Goal: Information Seeking & Learning: Learn about a topic

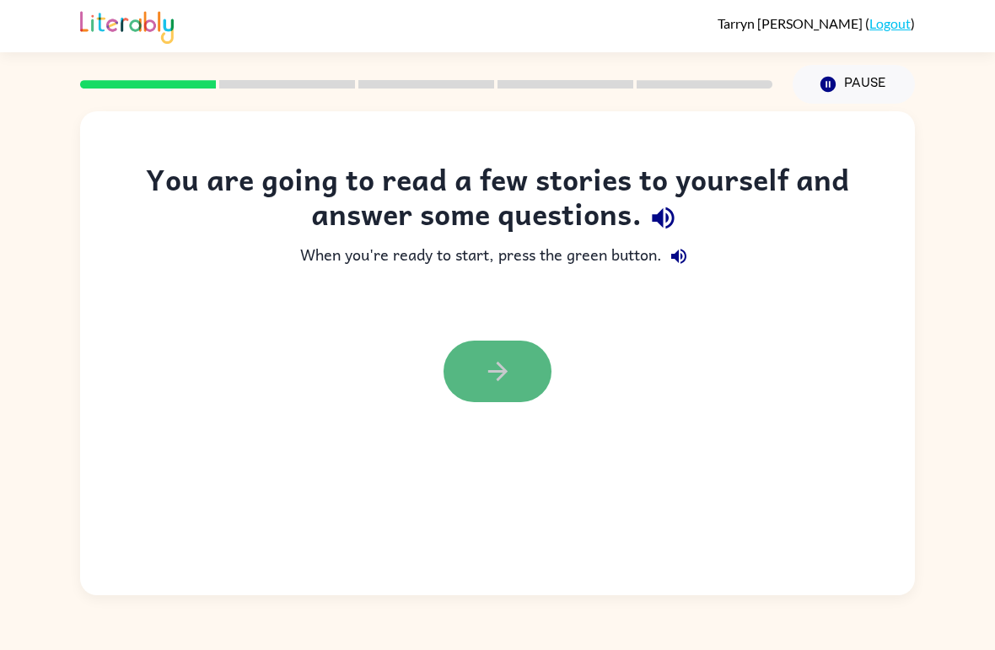
click at [491, 359] on icon "button" at bounding box center [498, 372] width 30 height 30
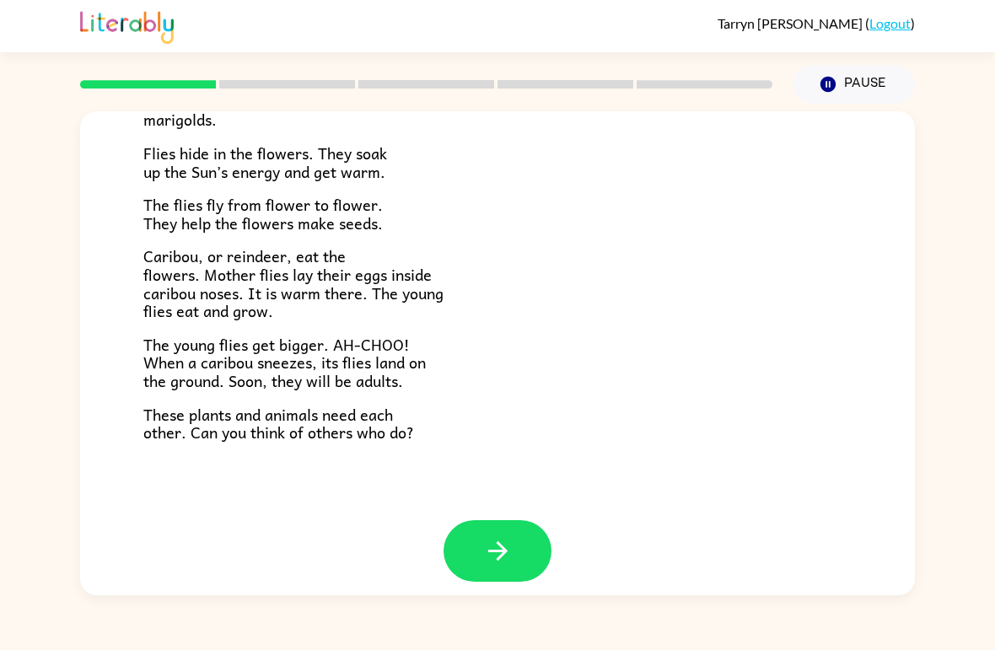
scroll to position [332, 0]
click at [476, 549] on button "button" at bounding box center [497, 552] width 108 height 62
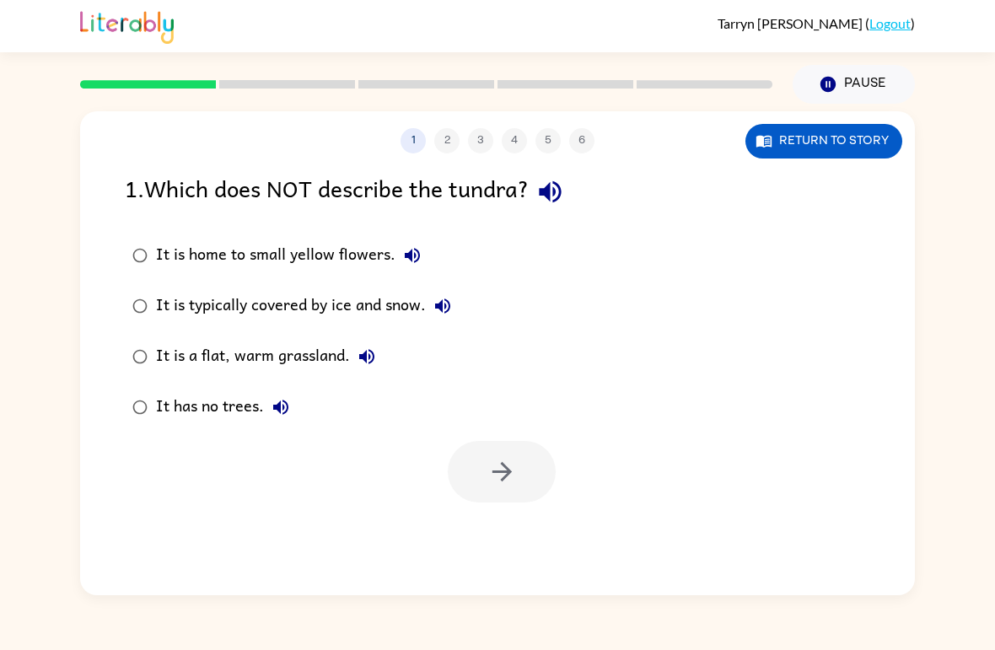
scroll to position [0, 0]
click at [527, 502] on button "button" at bounding box center [502, 472] width 108 height 62
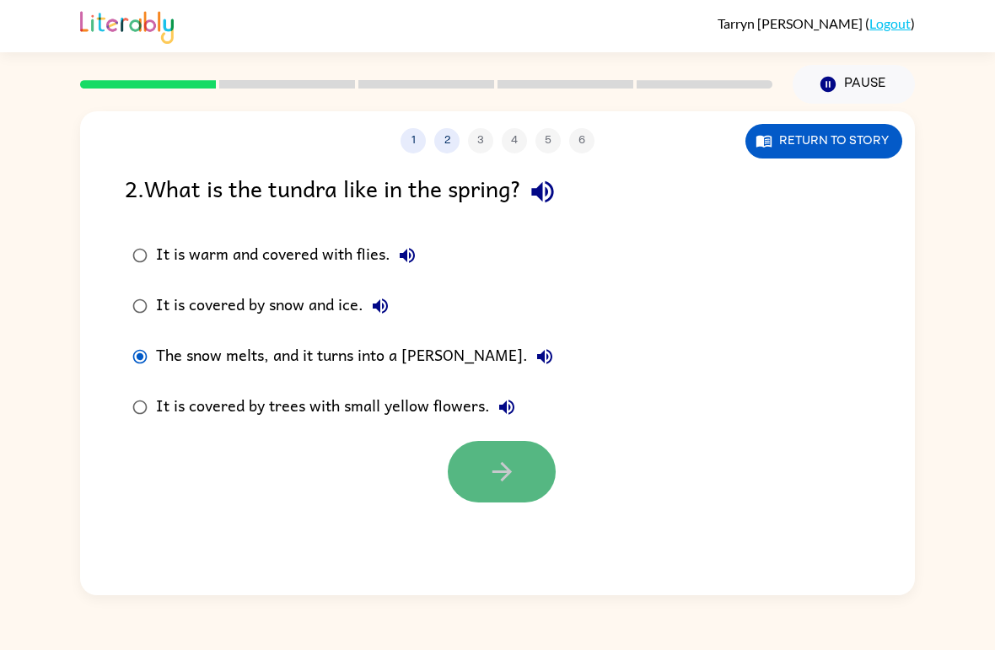
click at [488, 476] on icon "button" at bounding box center [502, 472] width 30 height 30
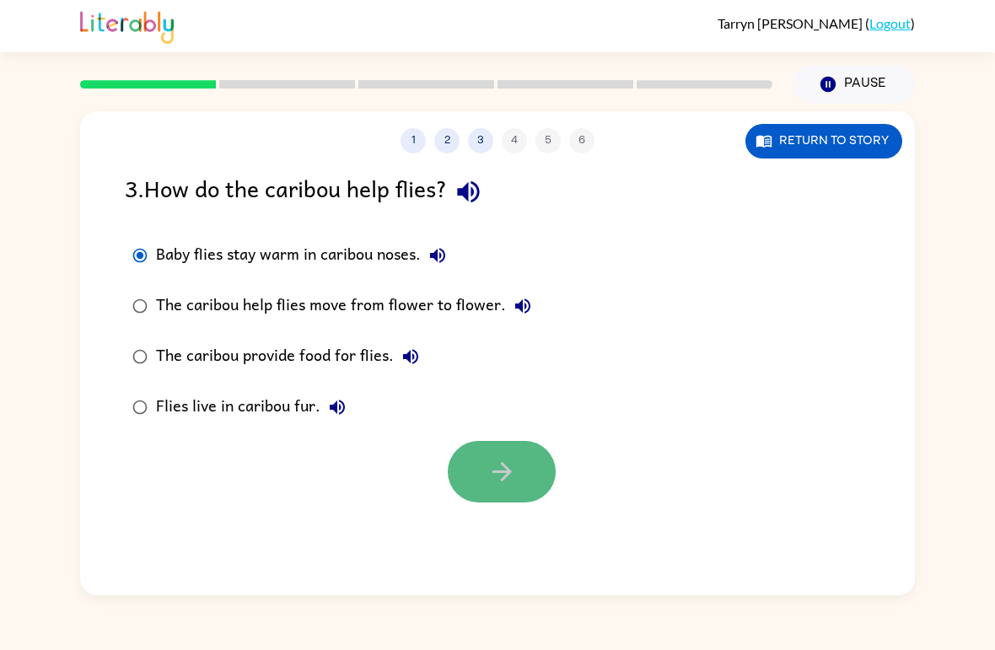
click at [507, 469] on icon "button" at bounding box center [501, 471] width 19 height 19
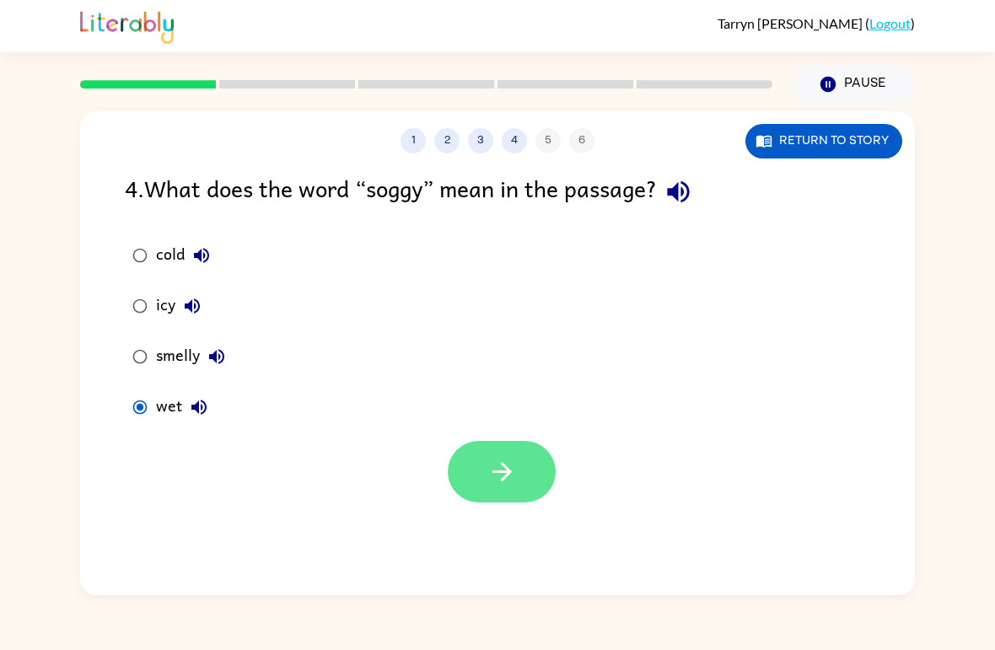
click at [500, 471] on icon "button" at bounding box center [502, 472] width 30 height 30
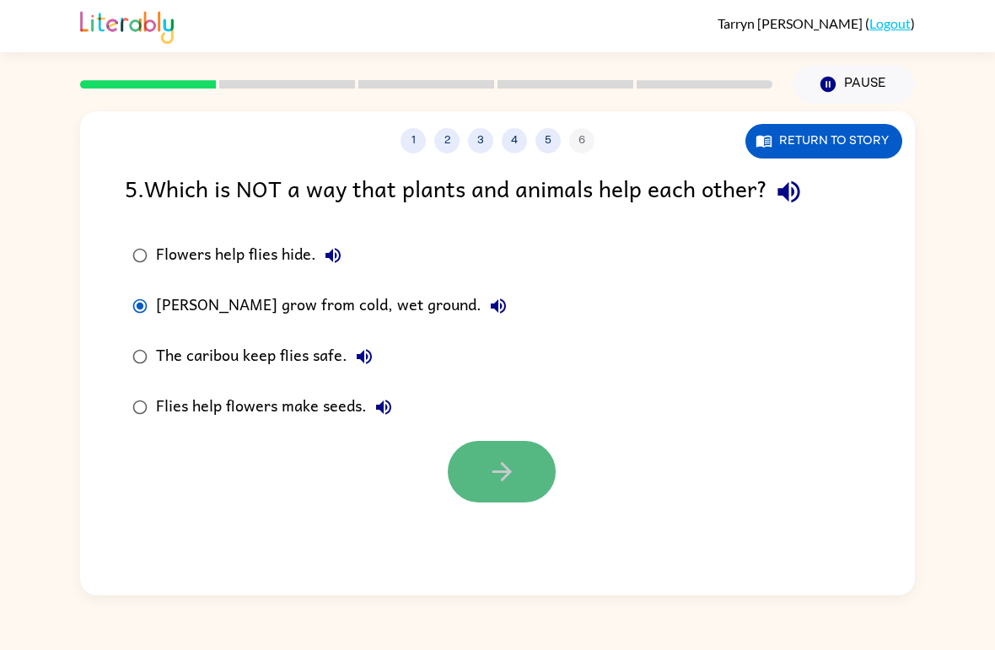
click at [523, 471] on button "button" at bounding box center [502, 472] width 108 height 62
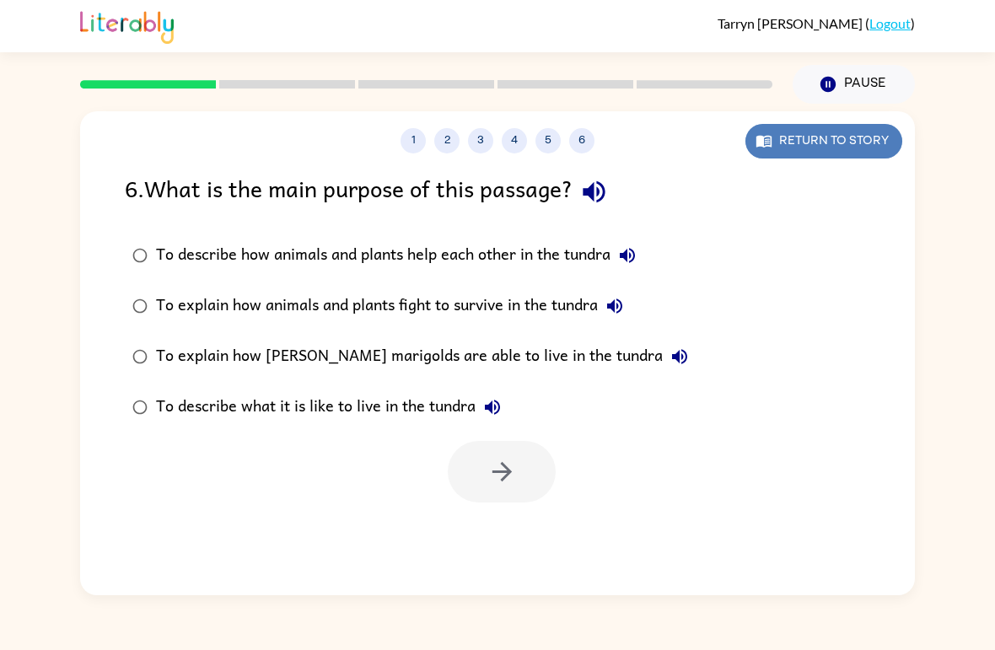
click at [766, 153] on button "Return to story" at bounding box center [823, 141] width 157 height 35
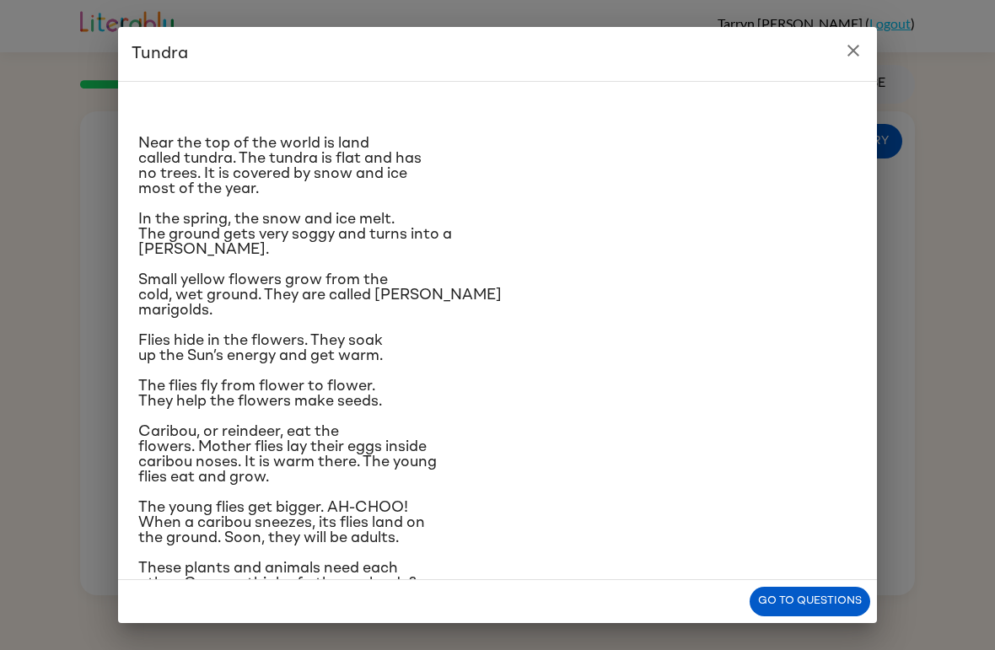
click at [847, 51] on icon "close" at bounding box center [853, 50] width 20 height 20
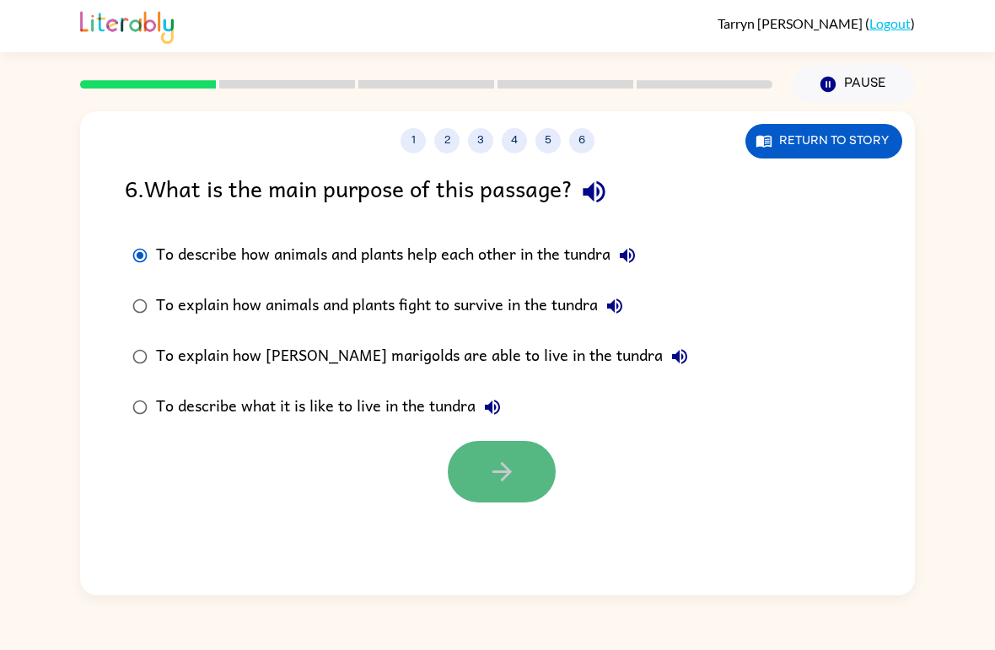
click at [479, 459] on button "button" at bounding box center [502, 472] width 108 height 62
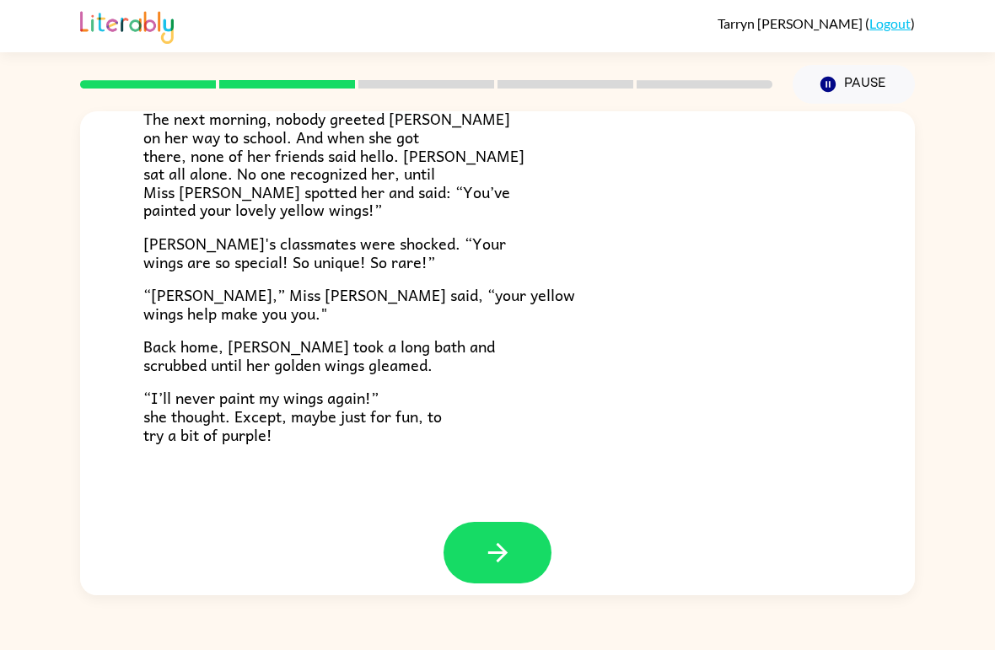
scroll to position [454, 0]
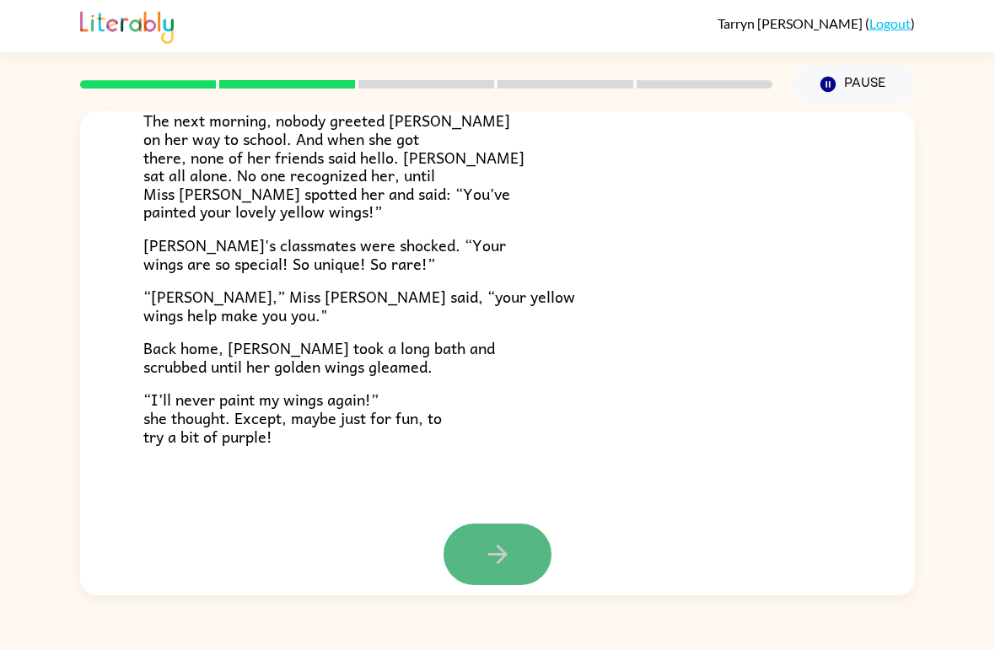
click at [504, 540] on icon "button" at bounding box center [498, 555] width 30 height 30
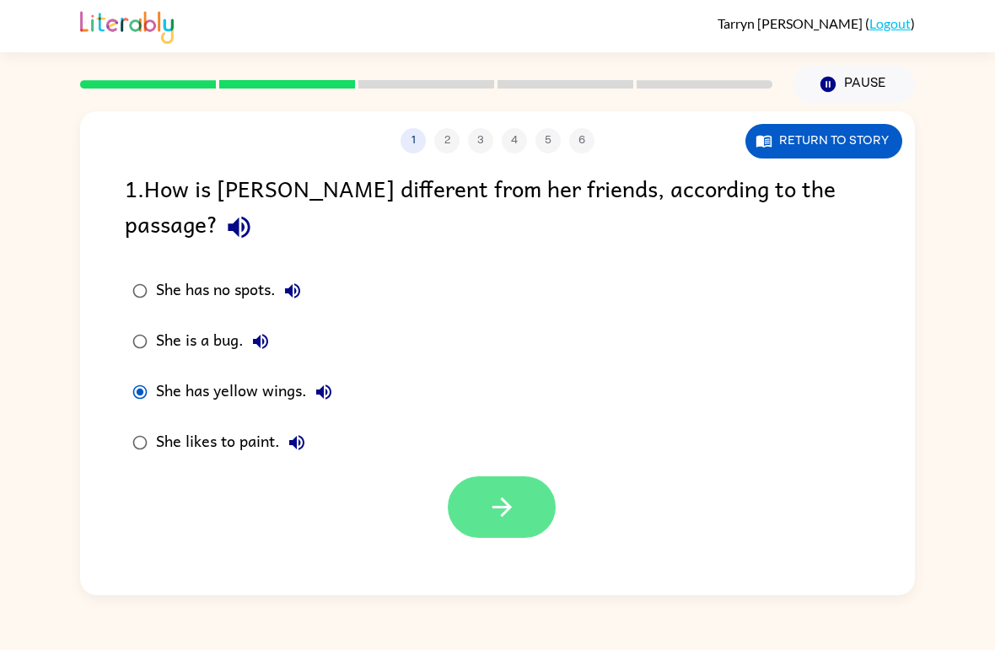
click at [472, 476] on button "button" at bounding box center [502, 507] width 108 height 62
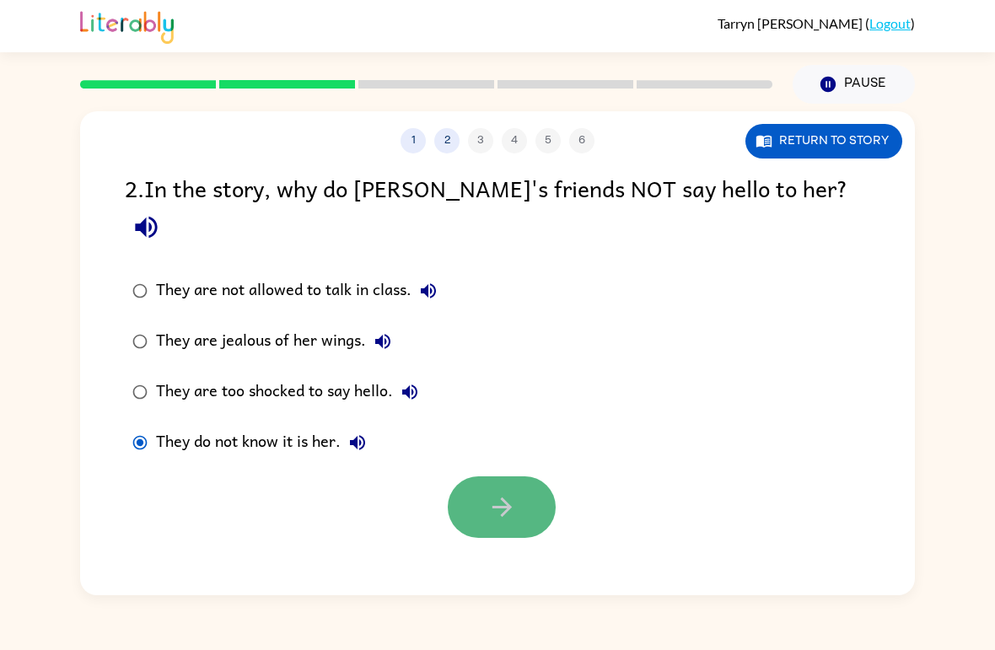
click at [467, 476] on button "button" at bounding box center [502, 507] width 108 height 62
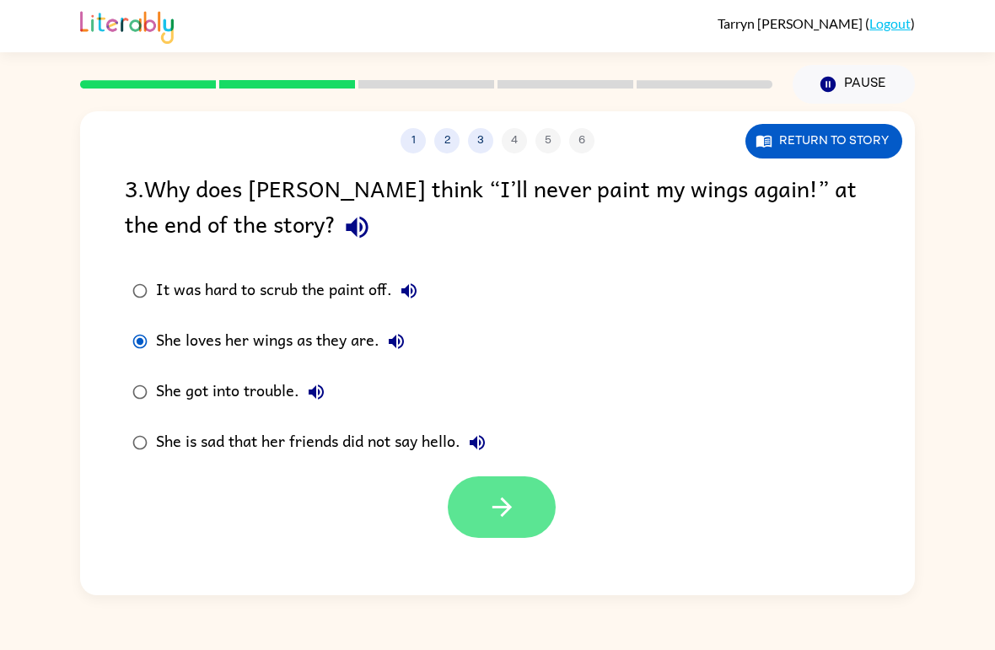
click at [499, 508] on icon "button" at bounding box center [501, 506] width 19 height 19
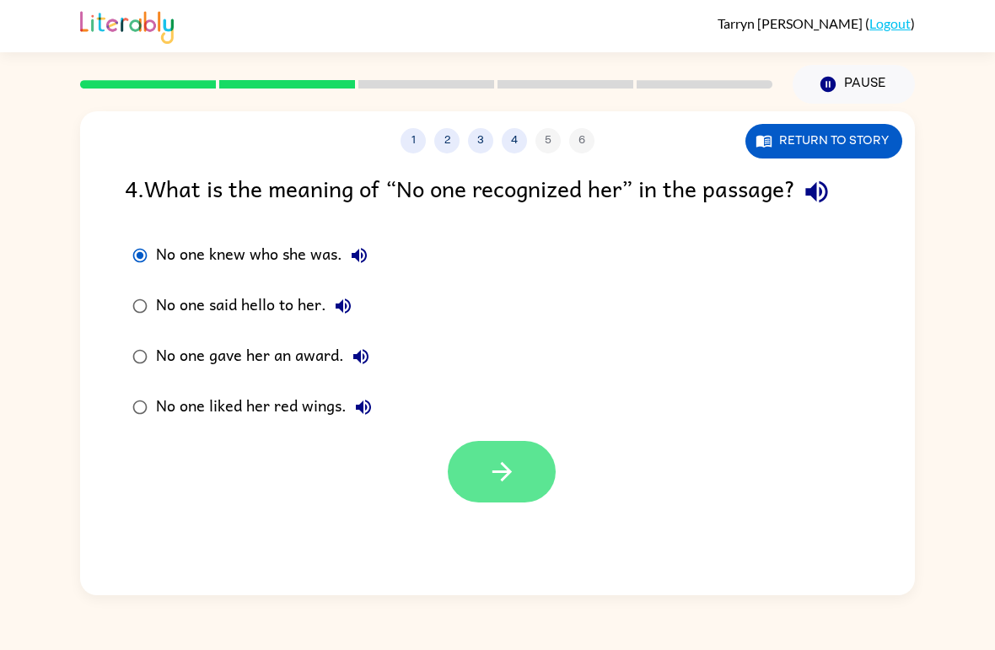
click at [509, 492] on button "button" at bounding box center [502, 472] width 108 height 62
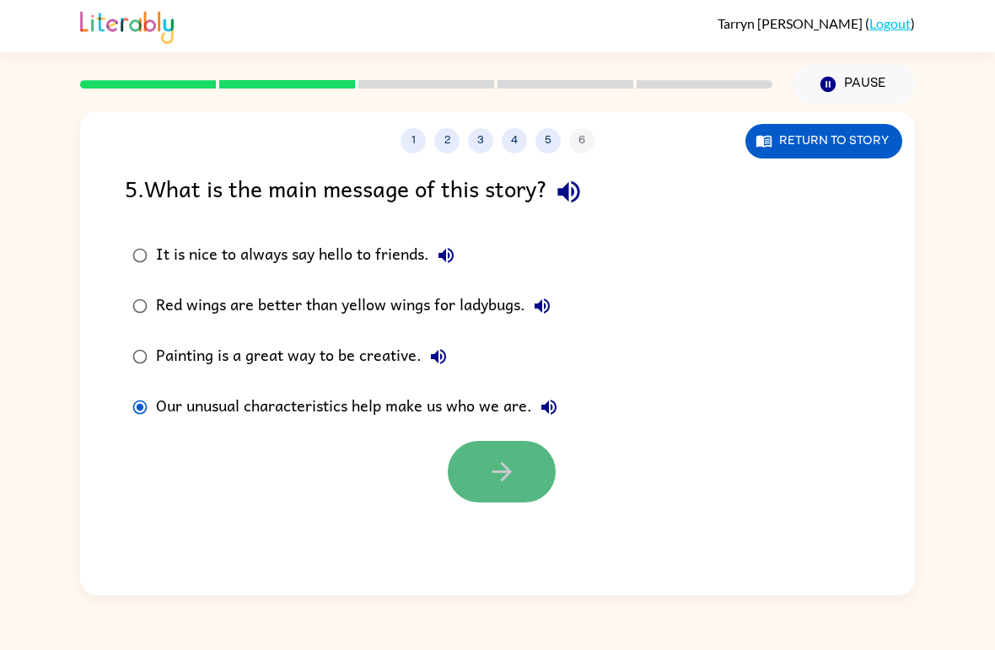
click at [486, 486] on button "button" at bounding box center [502, 472] width 108 height 62
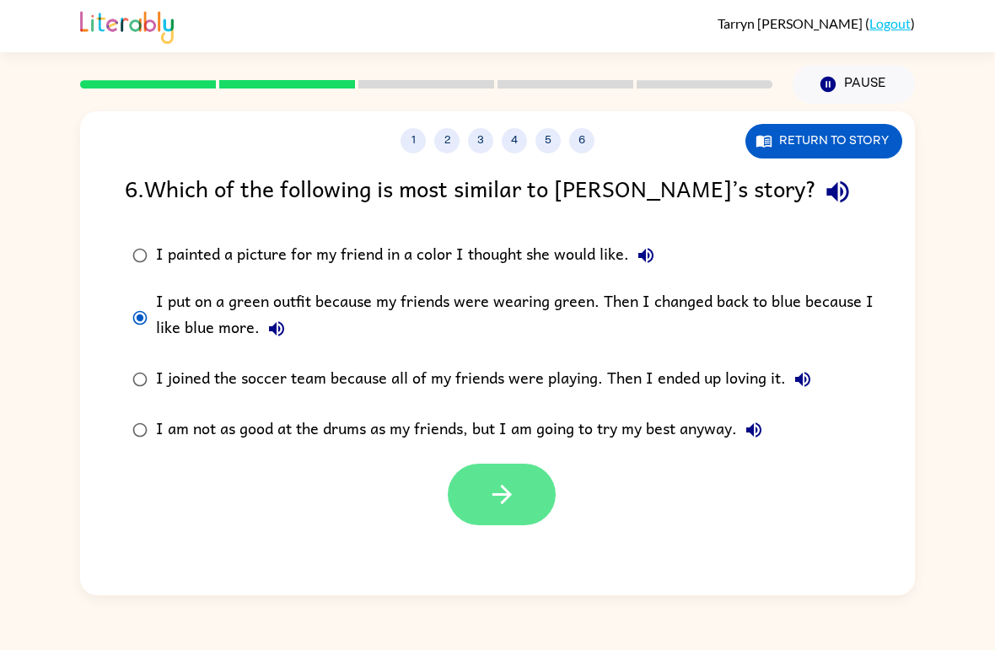
click at [483, 509] on button "button" at bounding box center [502, 495] width 108 height 62
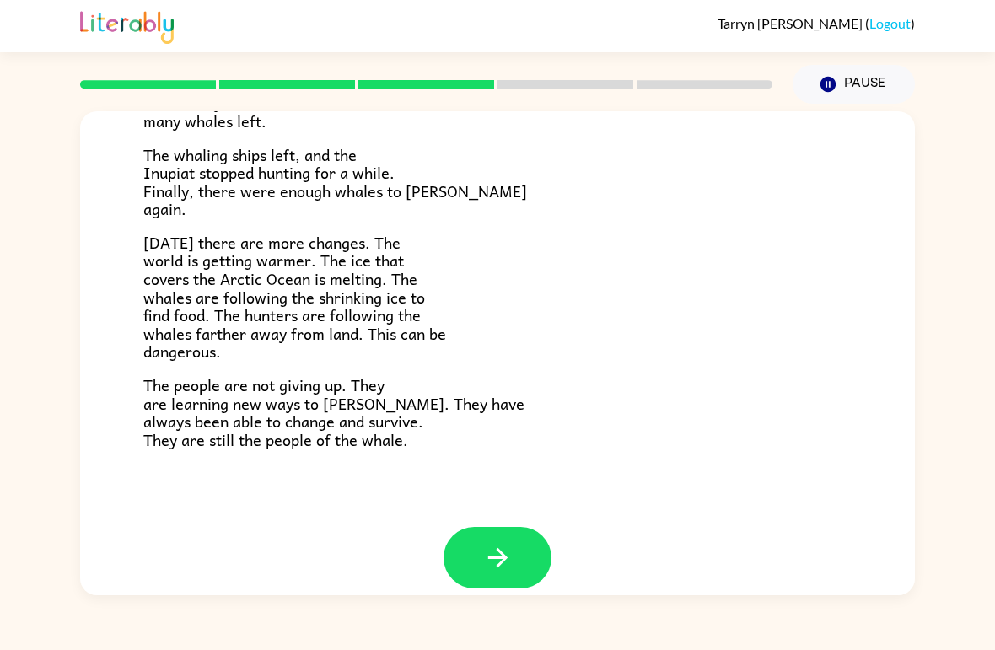
scroll to position [547, 0]
click at [467, 547] on button "button" at bounding box center [497, 558] width 108 height 62
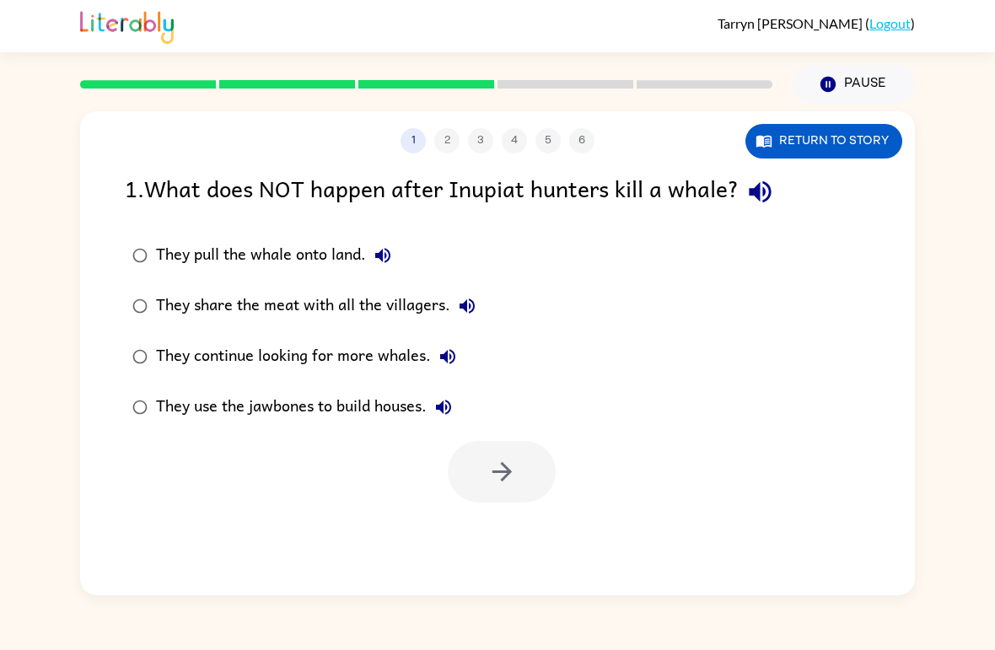
scroll to position [0, 0]
click at [494, 481] on icon "button" at bounding box center [502, 472] width 30 height 30
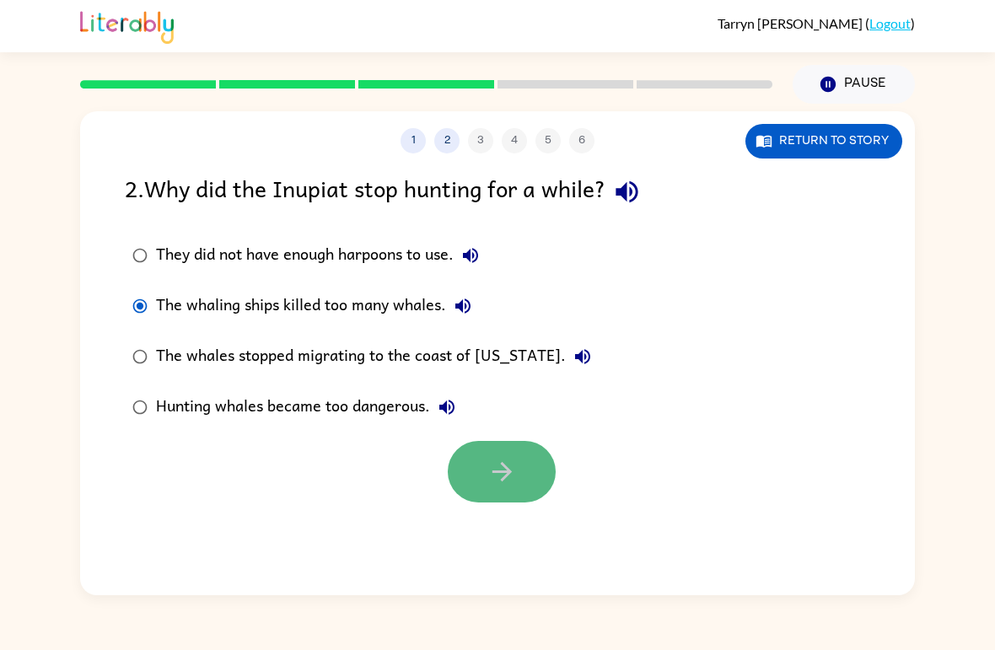
click at [472, 483] on button "button" at bounding box center [502, 472] width 108 height 62
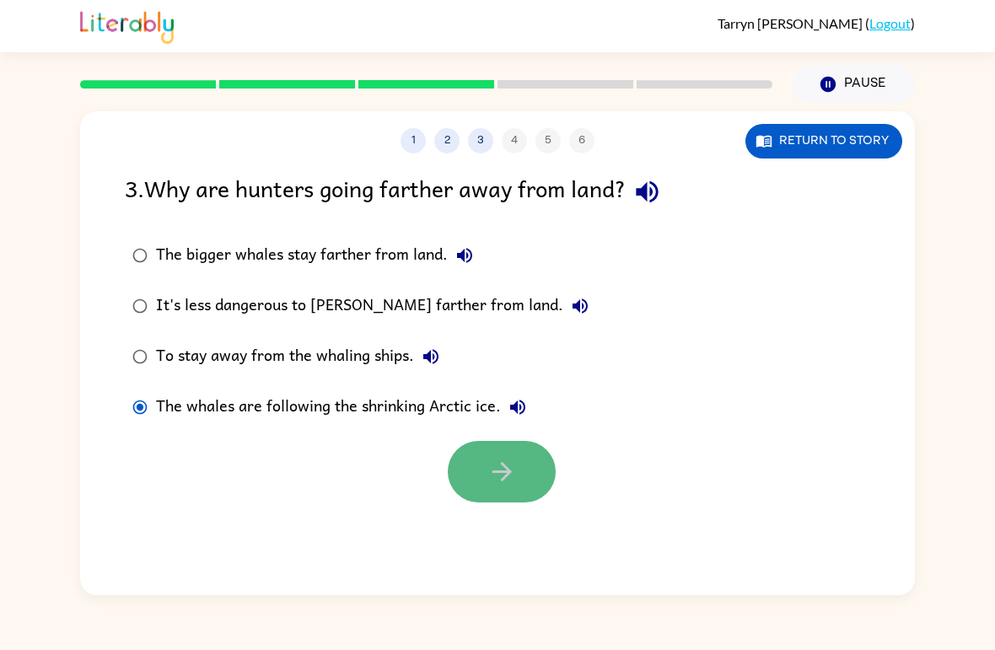
click at [497, 488] on button "button" at bounding box center [502, 472] width 108 height 62
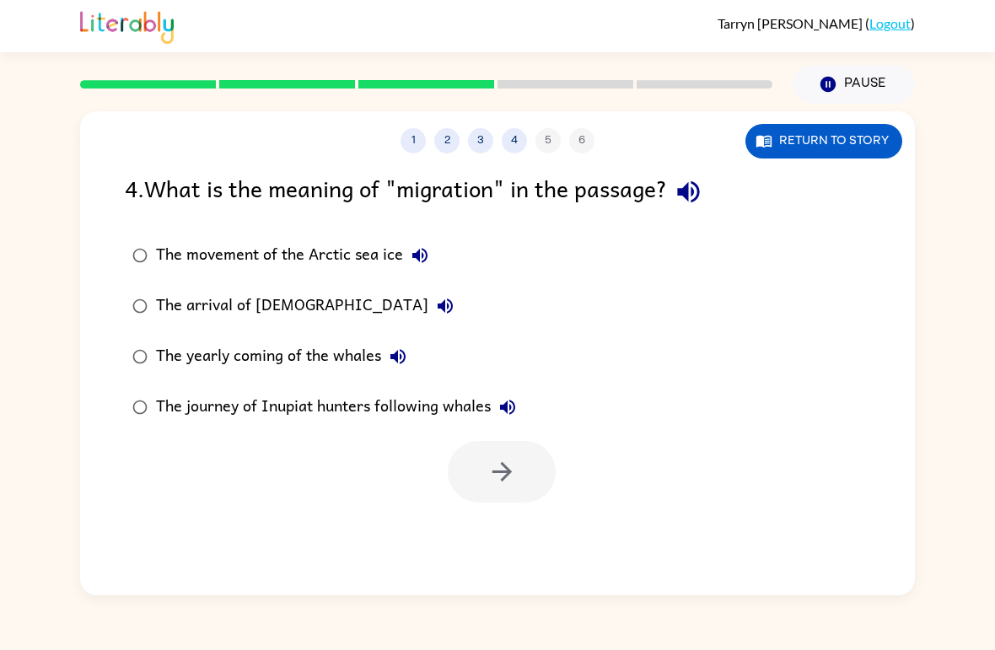
click at [188, 363] on div "The yearly coming of the whales" at bounding box center [285, 357] width 259 height 34
click at [524, 485] on button "button" at bounding box center [502, 472] width 108 height 62
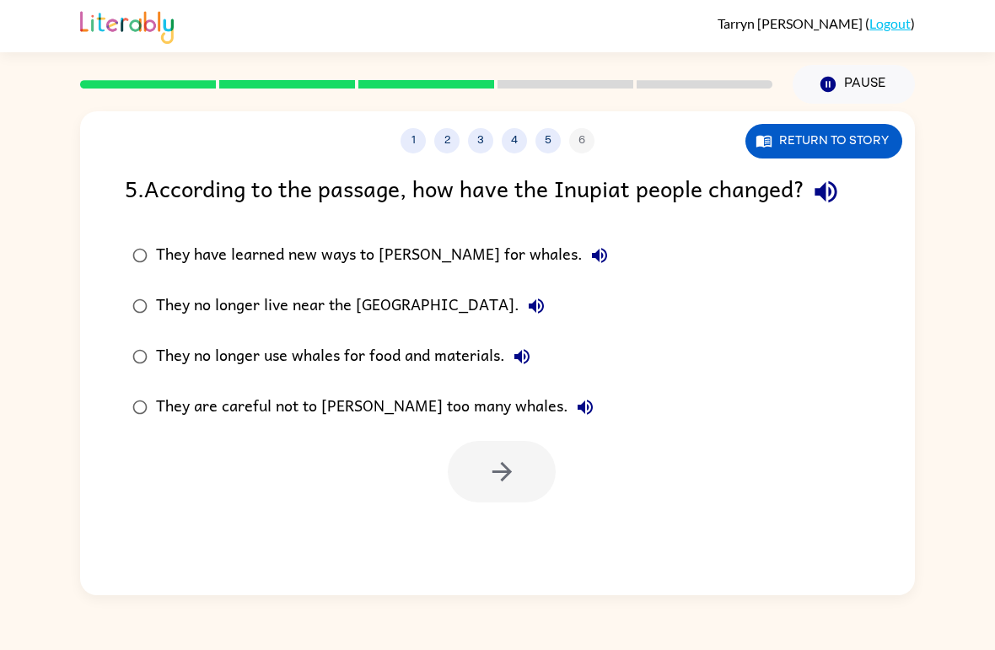
click at [360, 406] on div "They are careful not to [PERSON_NAME] too many whales." at bounding box center [379, 407] width 446 height 34
click at [478, 459] on button "button" at bounding box center [502, 472] width 108 height 62
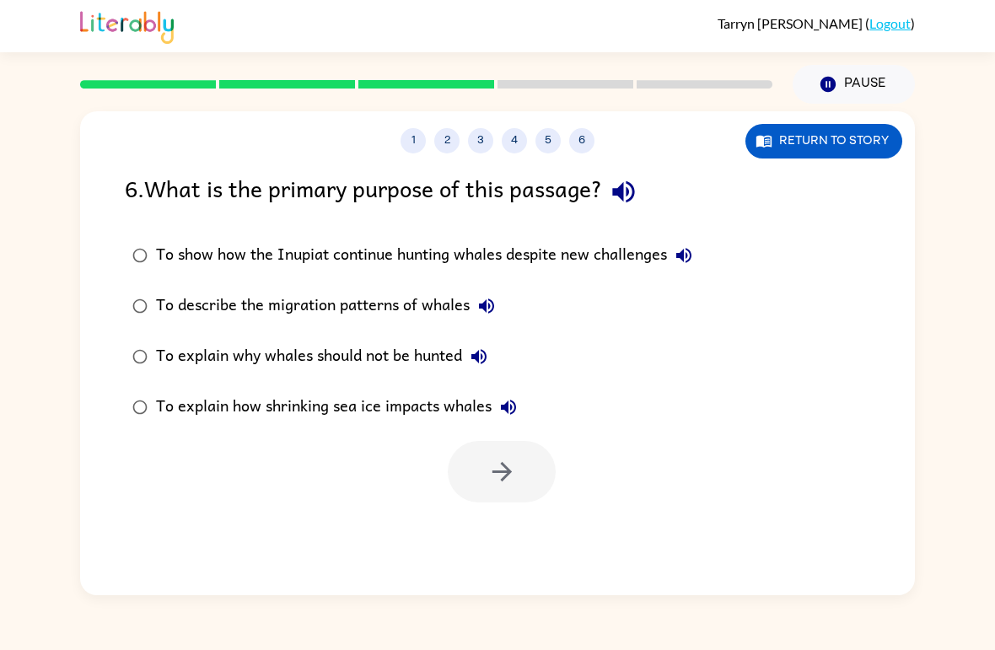
click at [346, 403] on div "To explain how shrinking sea ice impacts whales" at bounding box center [340, 407] width 369 height 34
click at [304, 267] on div "To show how the Inupiat continue hunting whales despite new challenges" at bounding box center [428, 256] width 545 height 34
click at [408, 301] on div "To describe the migration patterns of whales" at bounding box center [329, 306] width 347 height 34
click at [395, 359] on div "To explain why whales should not be hunted" at bounding box center [326, 357] width 340 height 34
click at [494, 449] on button "button" at bounding box center [502, 472] width 108 height 62
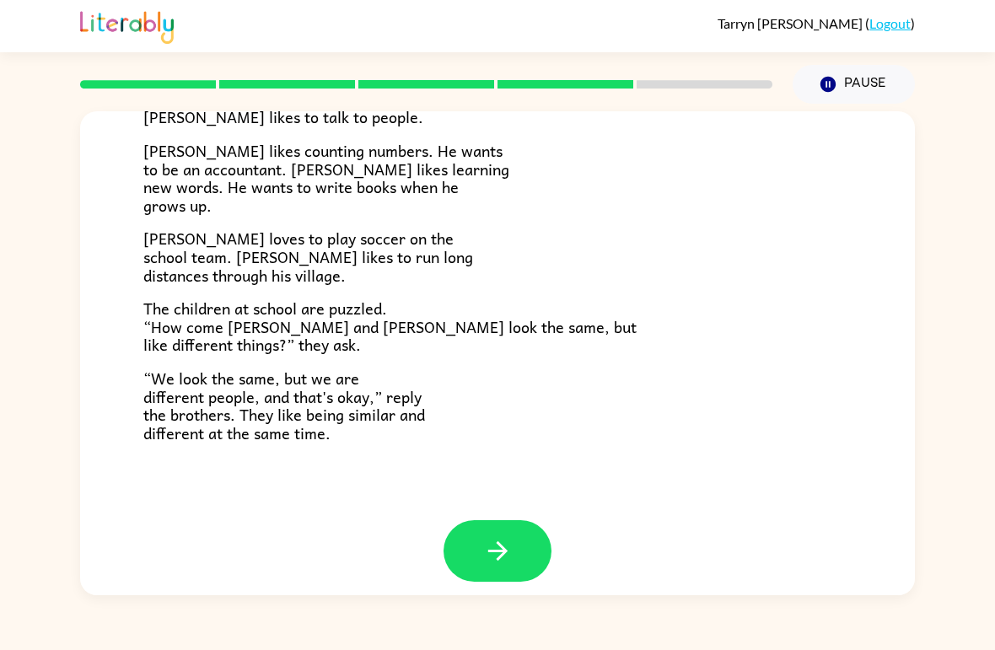
scroll to position [350, 0]
click at [490, 563] on button "button" at bounding box center [497, 552] width 108 height 62
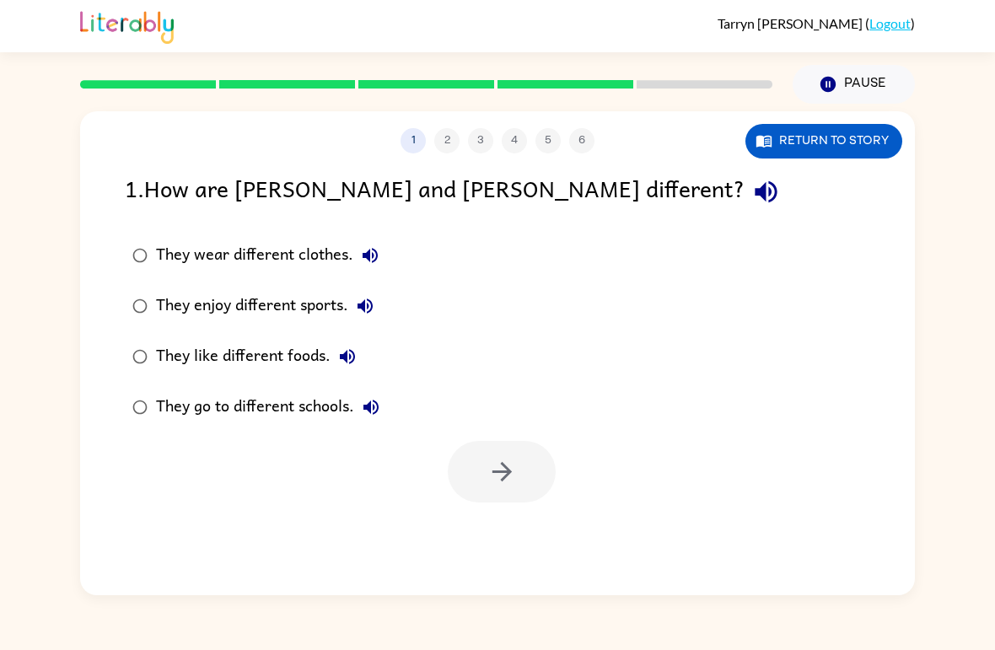
click at [220, 312] on div "They enjoy different sports." at bounding box center [269, 306] width 226 height 34
click at [516, 477] on icon "button" at bounding box center [502, 472] width 30 height 30
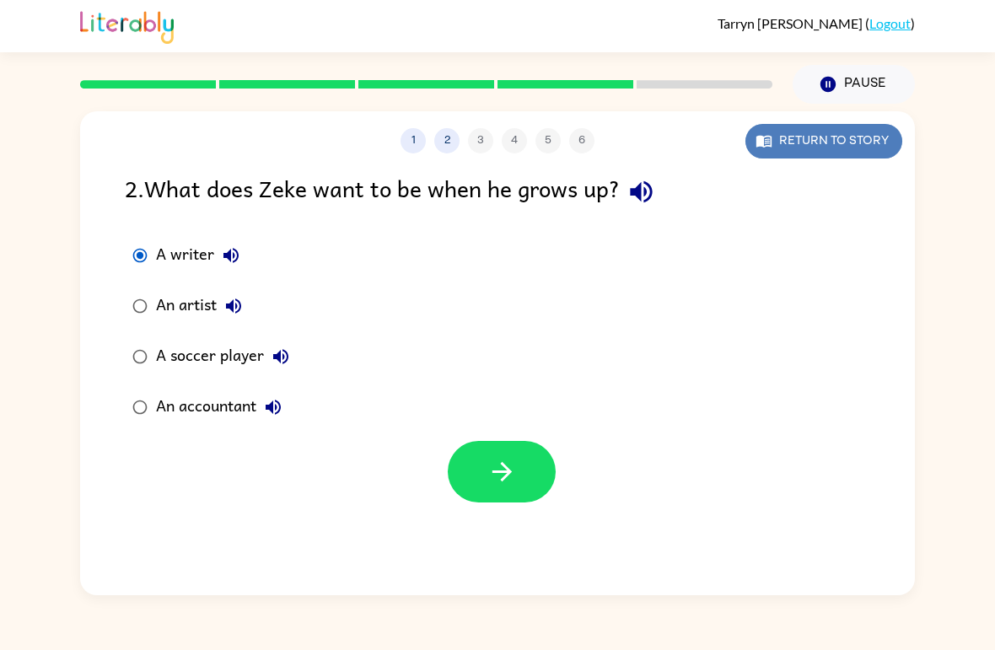
click at [888, 137] on button "Return to story" at bounding box center [823, 141] width 157 height 35
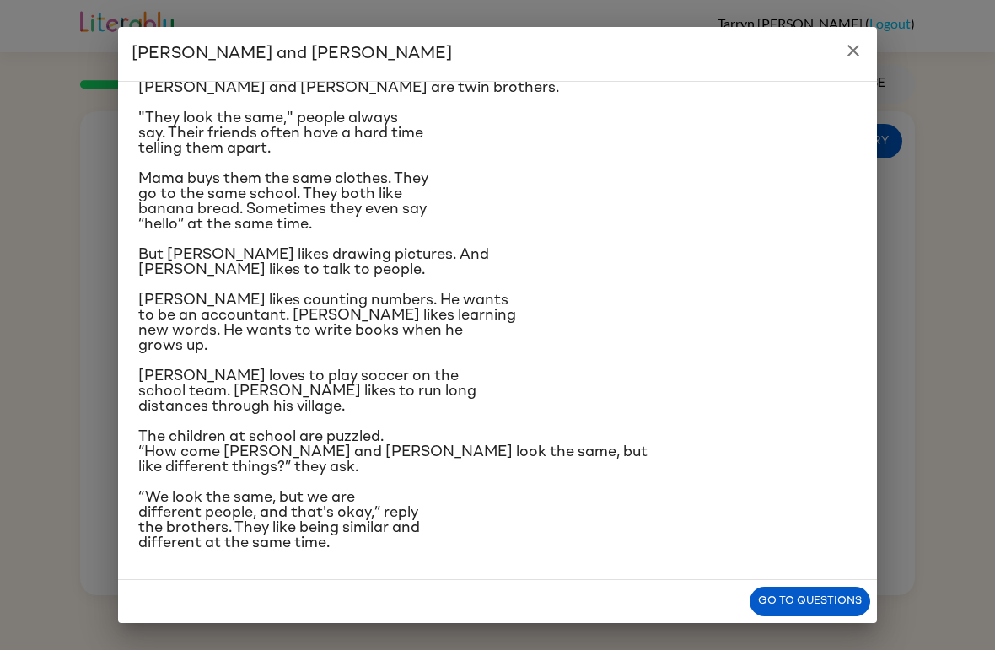
scroll to position [127, 0]
click at [795, 610] on button "Go to questions" at bounding box center [810, 602] width 121 height 30
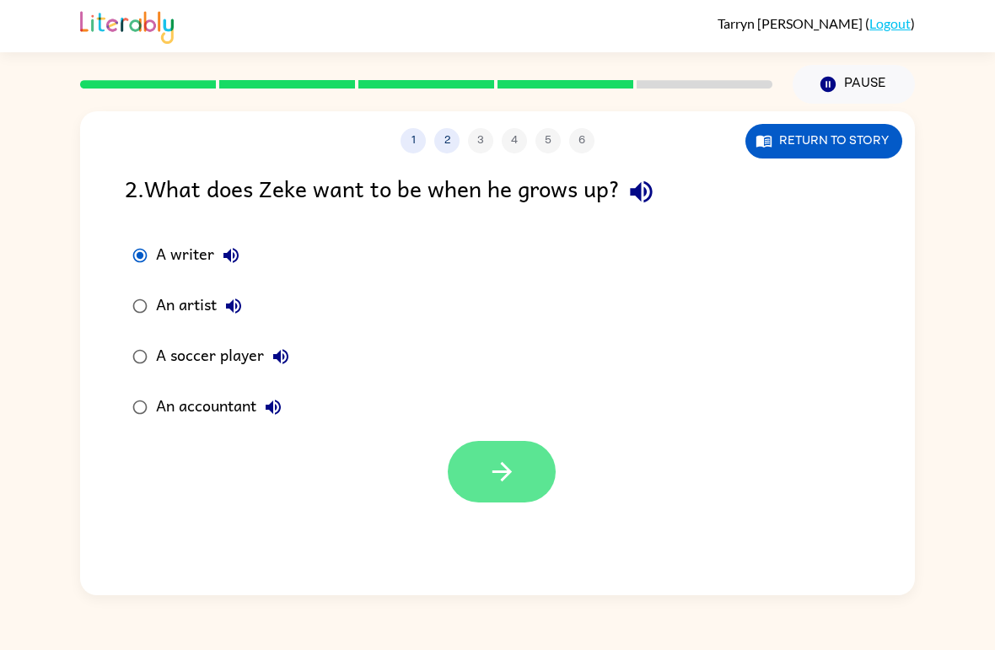
click at [506, 480] on icon "button" at bounding box center [502, 472] width 30 height 30
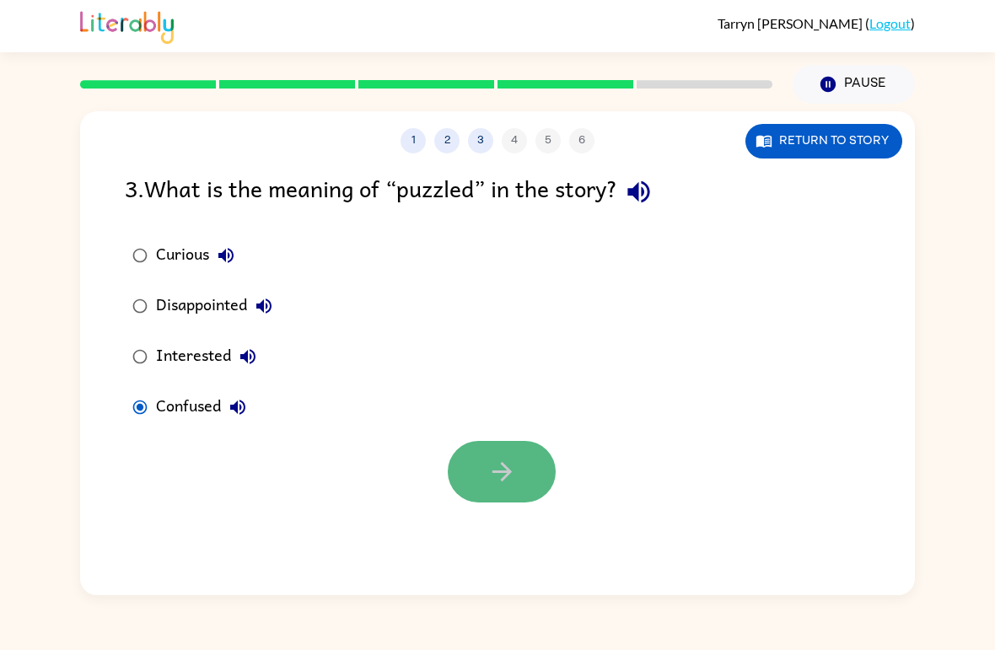
click at [508, 486] on icon "button" at bounding box center [502, 472] width 30 height 30
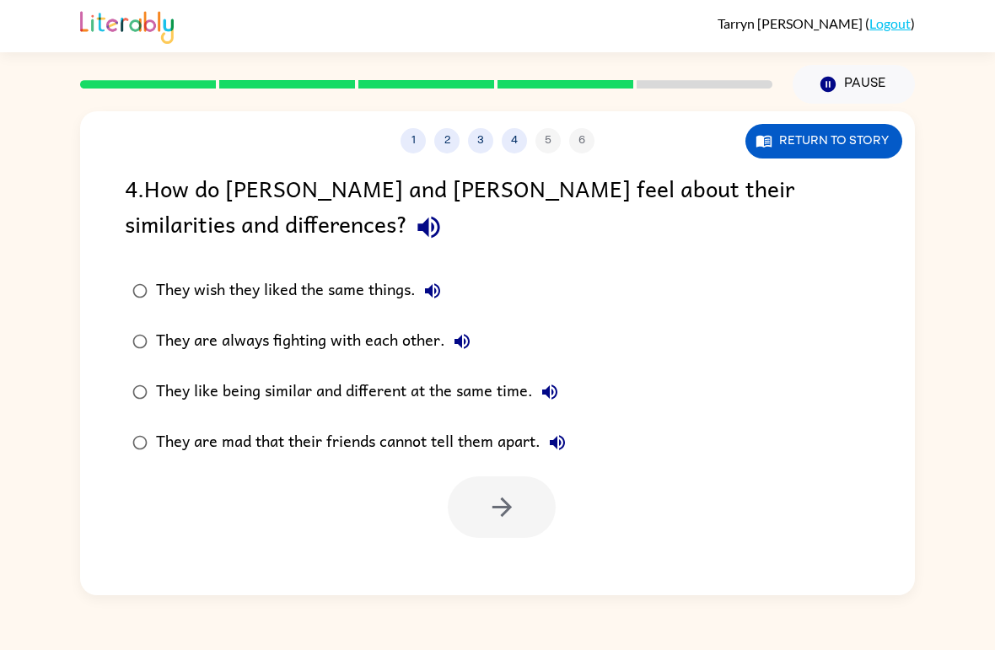
click at [228, 401] on div "They like being similar and different at the same time." at bounding box center [361, 392] width 411 height 34
click at [485, 522] on button "button" at bounding box center [502, 507] width 108 height 62
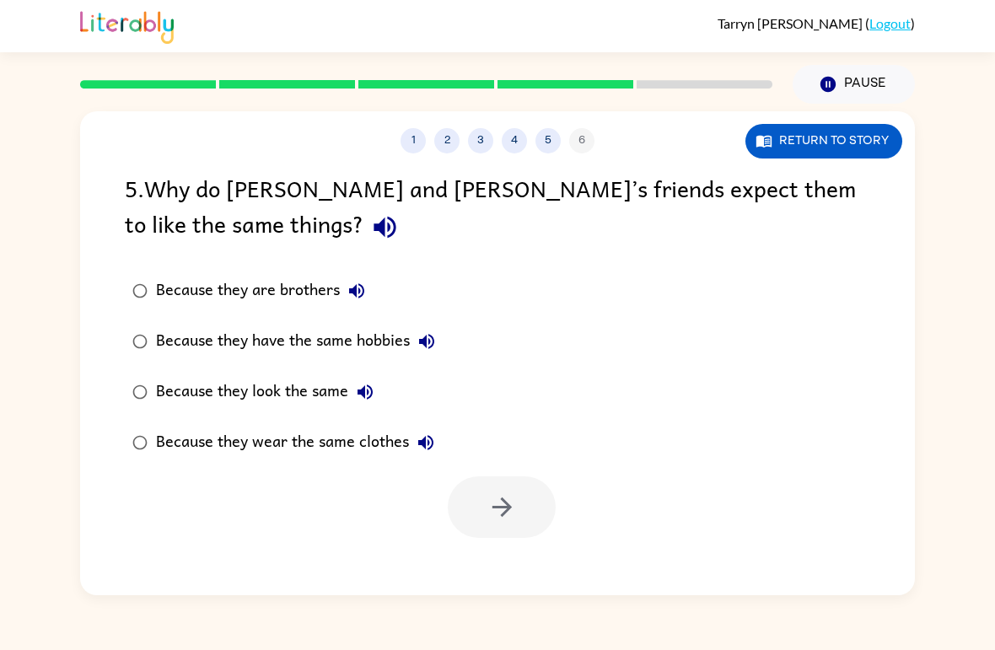
click at [237, 396] on div "Because they look the same" at bounding box center [269, 392] width 226 height 34
click at [462, 503] on button "button" at bounding box center [502, 507] width 108 height 62
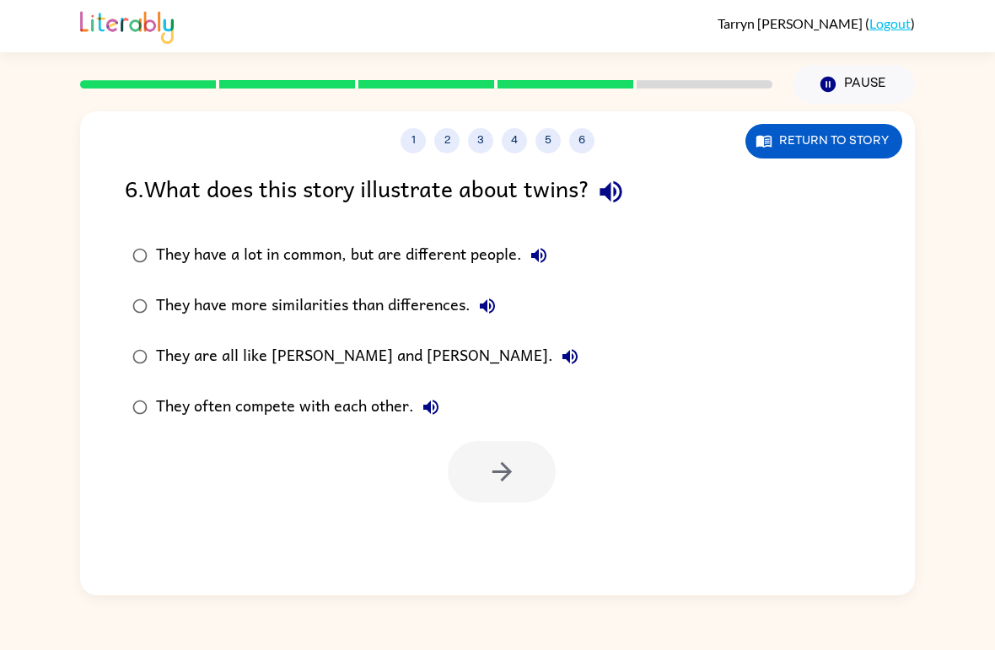
click at [379, 253] on div "They have a lot in common, but are different people." at bounding box center [356, 256] width 400 height 34
click at [476, 497] on button "button" at bounding box center [502, 472] width 108 height 62
